Goal: Task Accomplishment & Management: Manage account settings

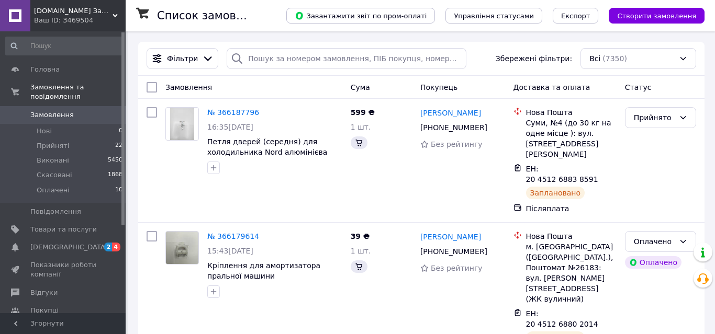
click at [61, 110] on span "Замовлення" at bounding box center [51, 114] width 43 height 9
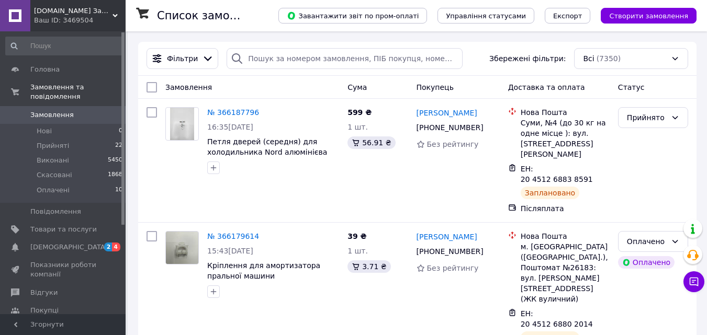
click at [58, 110] on span "Замовлення" at bounding box center [51, 114] width 43 height 9
click at [57, 110] on span "Замовлення" at bounding box center [51, 114] width 43 height 9
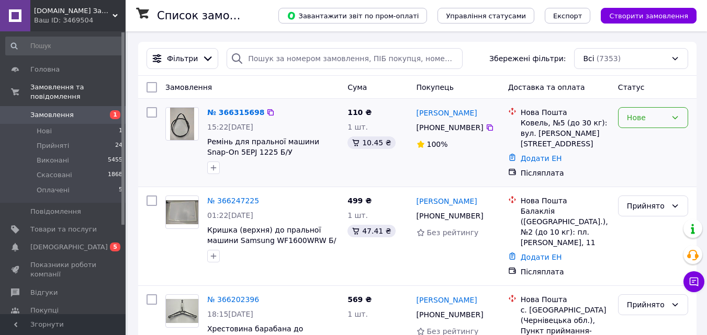
click at [654, 114] on div "Нове" at bounding box center [647, 118] width 40 height 12
click at [653, 142] on li "Прийнято" at bounding box center [652, 140] width 69 height 19
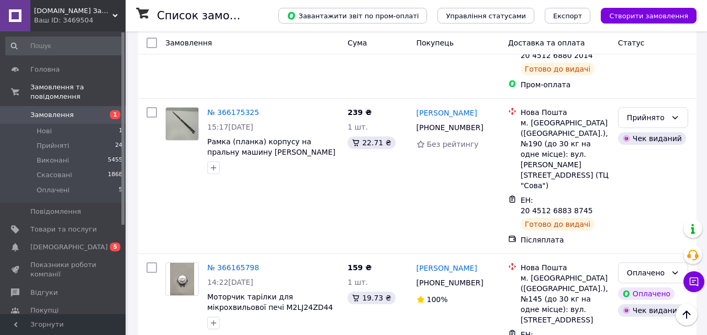
scroll to position [733, 0]
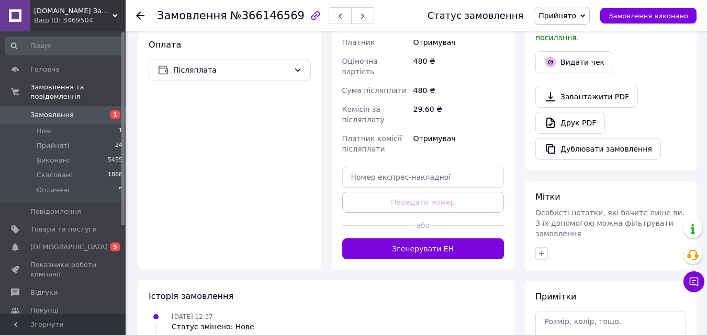
scroll to position [366, 0]
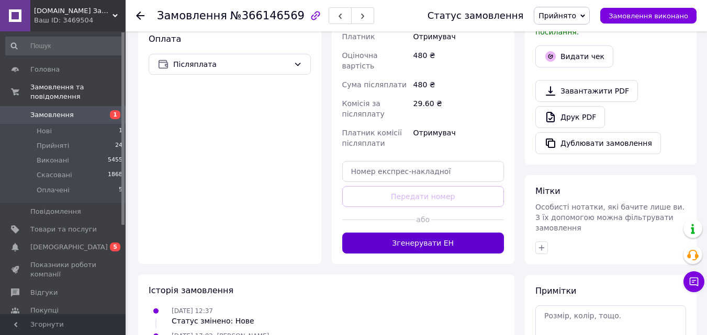
click at [414, 233] on button "Згенерувати ЕН" at bounding box center [423, 243] width 162 height 21
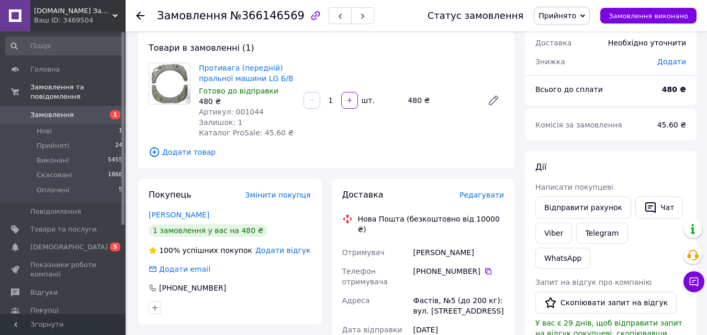
scroll to position [0, 0]
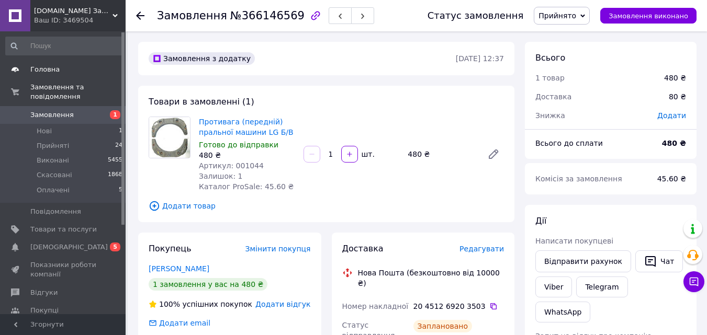
click at [52, 69] on span "Головна" at bounding box center [44, 69] width 29 height 9
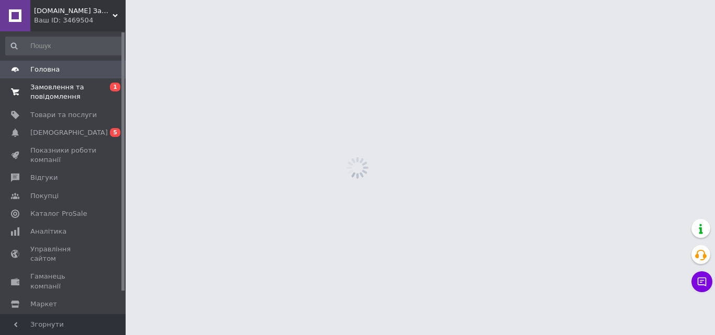
click at [53, 94] on span "Замовлення та повідомлення" at bounding box center [63, 92] width 66 height 19
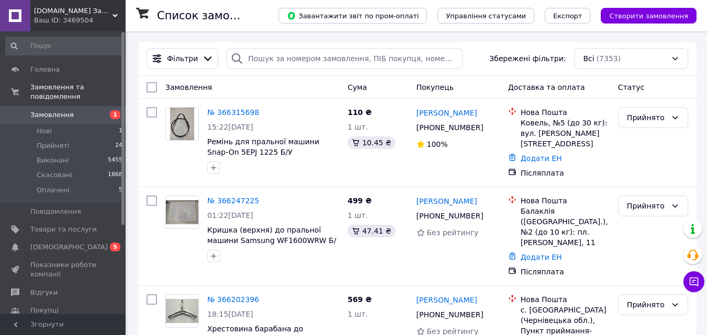
click at [43, 110] on span "Замовлення" at bounding box center [51, 114] width 43 height 9
click at [48, 110] on span "Замовлення" at bounding box center [51, 114] width 43 height 9
click at [67, 139] on li "Прийняті 24" at bounding box center [64, 146] width 129 height 15
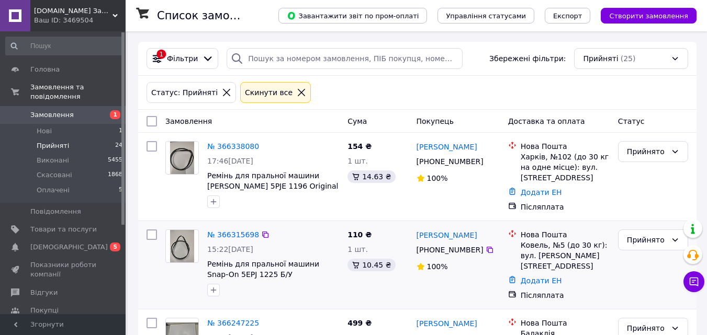
click at [176, 253] on img at bounding box center [182, 246] width 25 height 32
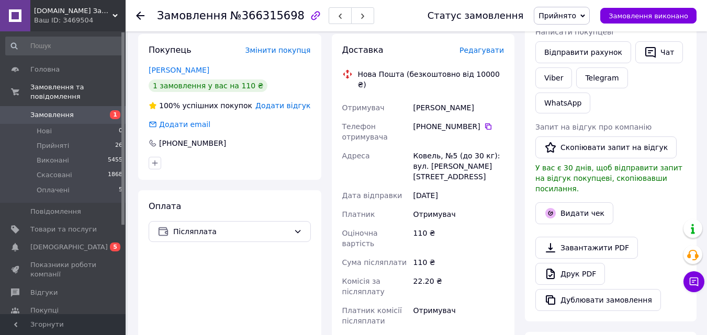
scroll to position [314, 0]
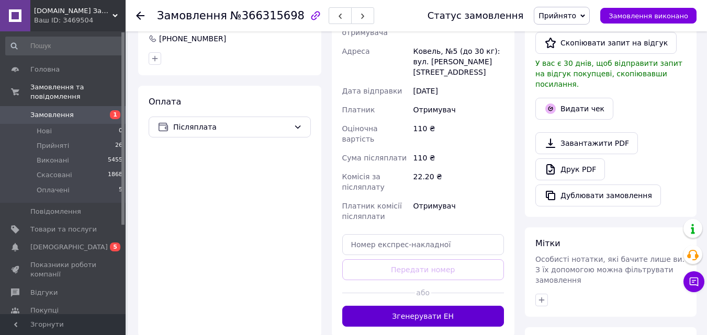
click at [424, 306] on button "Згенерувати ЕН" at bounding box center [423, 316] width 162 height 21
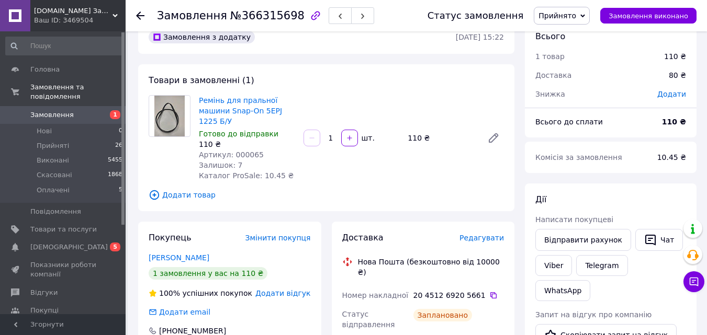
scroll to position [0, 0]
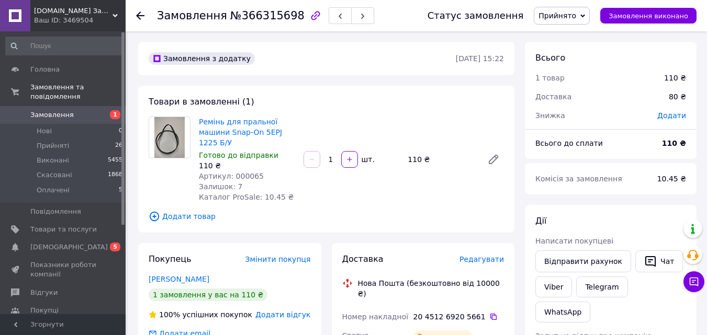
click at [39, 110] on span "Замовлення" at bounding box center [51, 114] width 43 height 9
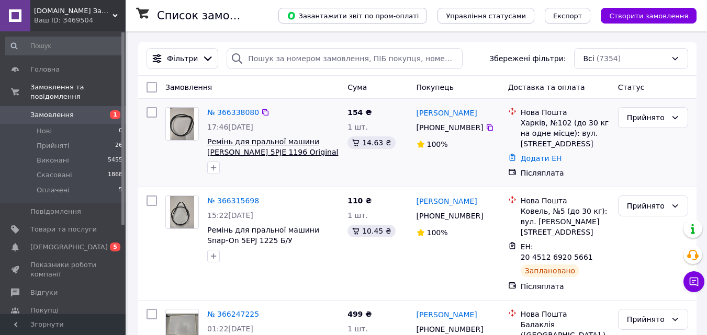
click at [256, 144] on span "Ремінь для пральної машини HUTCHINSON 5PJE 1196 Original" at bounding box center [272, 147] width 131 height 19
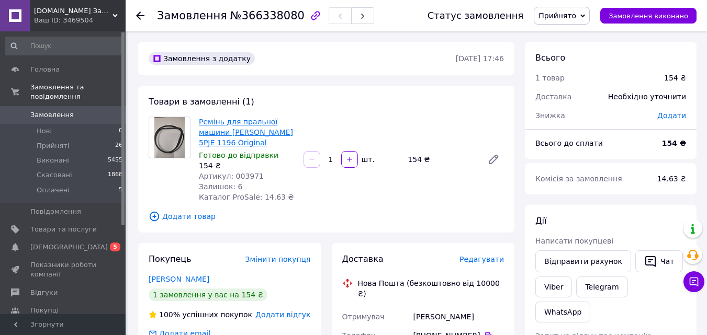
click at [273, 132] on link "Ремінь для пральної машини HUTCHINSON 5PJE 1196 Original" at bounding box center [246, 132] width 94 height 29
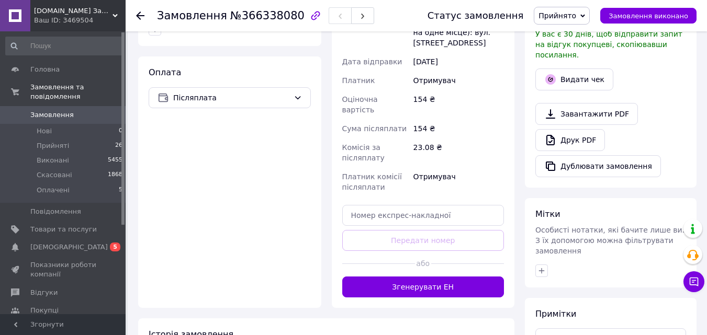
scroll to position [366, 0]
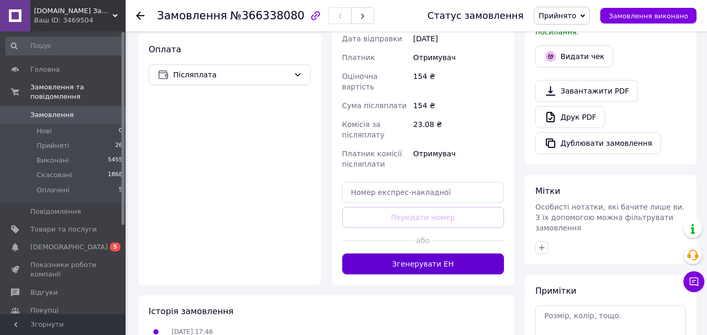
click at [429, 254] on button "Згенерувати ЕН" at bounding box center [423, 264] width 162 height 21
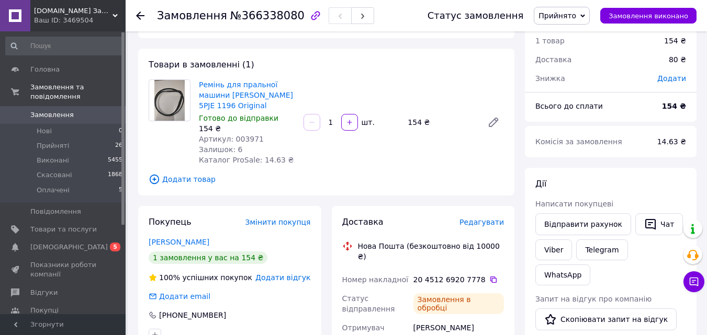
scroll to position [0, 0]
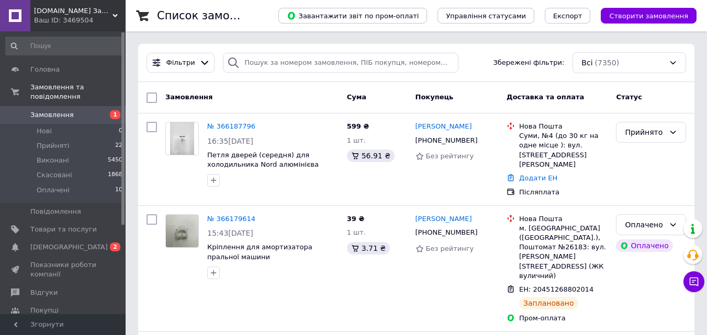
click at [57, 110] on span "Замовлення" at bounding box center [51, 114] width 43 height 9
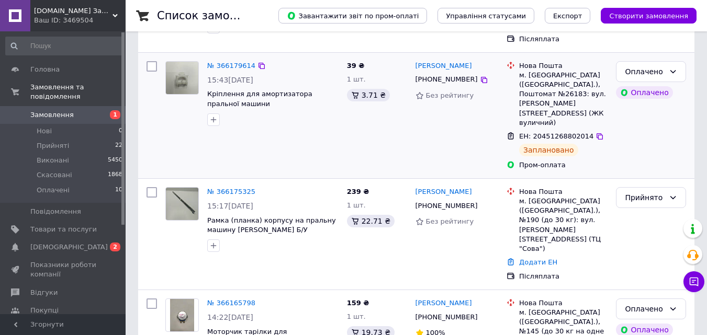
scroll to position [157, 0]
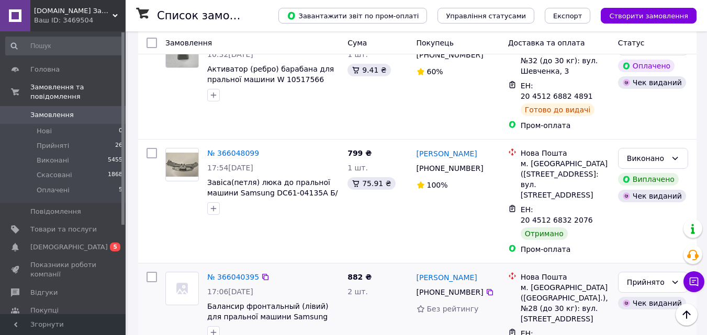
scroll to position [1131, 0]
